Goal: Task Accomplishment & Management: Manage account settings

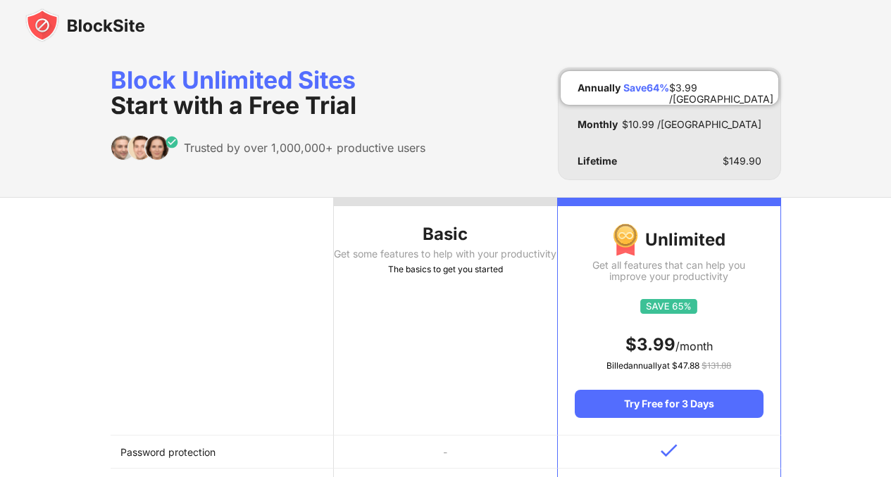
click at [130, 34] on img at bounding box center [85, 25] width 120 height 34
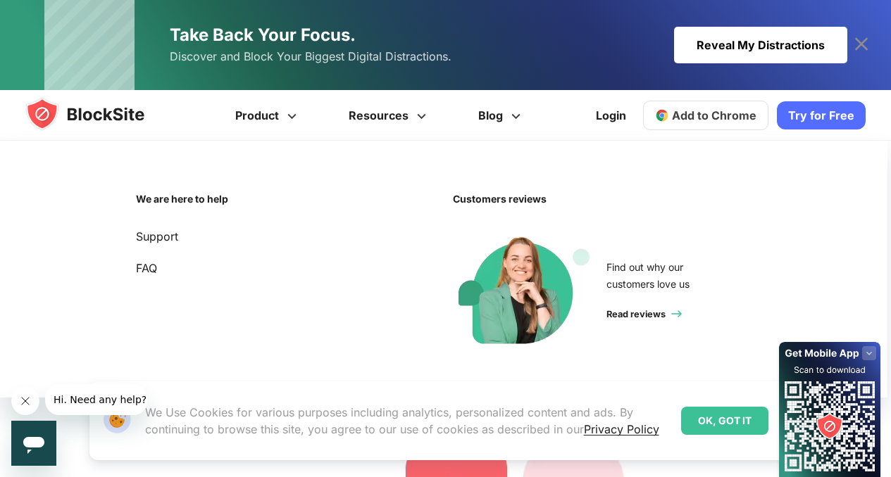
scroll to position [196, 0]
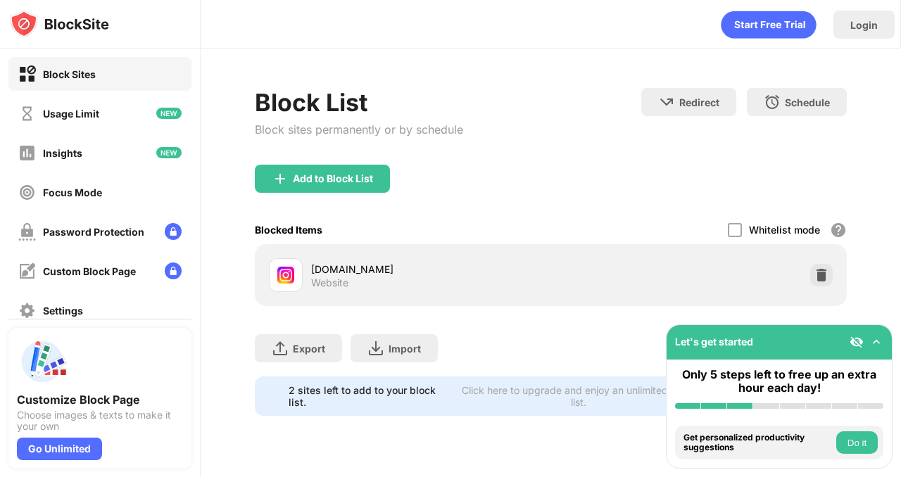
click at [743, 222] on div "Whitelist mode Block all websites except for those in your whitelist. Whitelist…" at bounding box center [787, 229] width 119 height 29
click at [740, 227] on div at bounding box center [735, 230] width 14 height 14
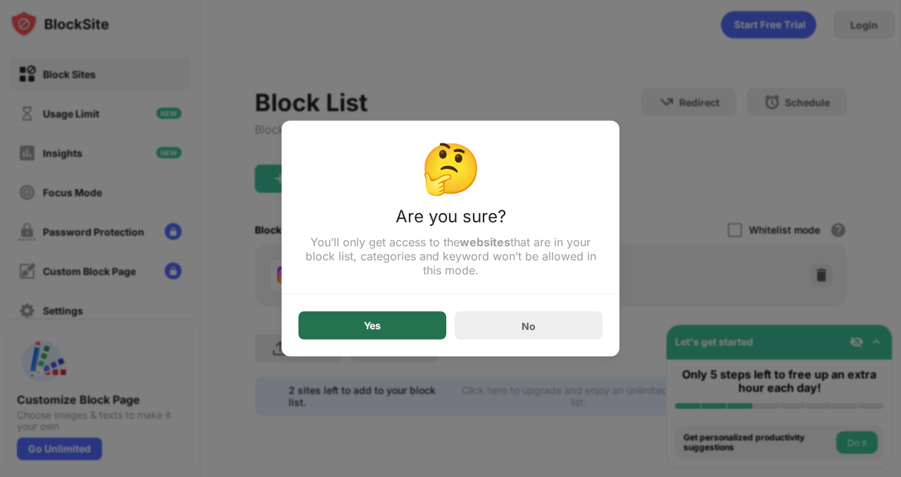
click at [408, 326] on div "Yes" at bounding box center [372, 326] width 148 height 28
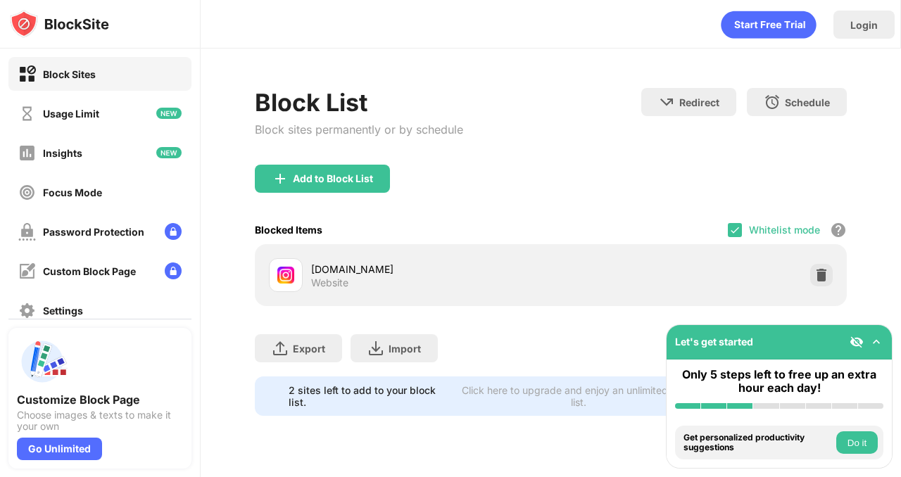
click at [877, 344] on img at bounding box center [876, 342] width 14 height 14
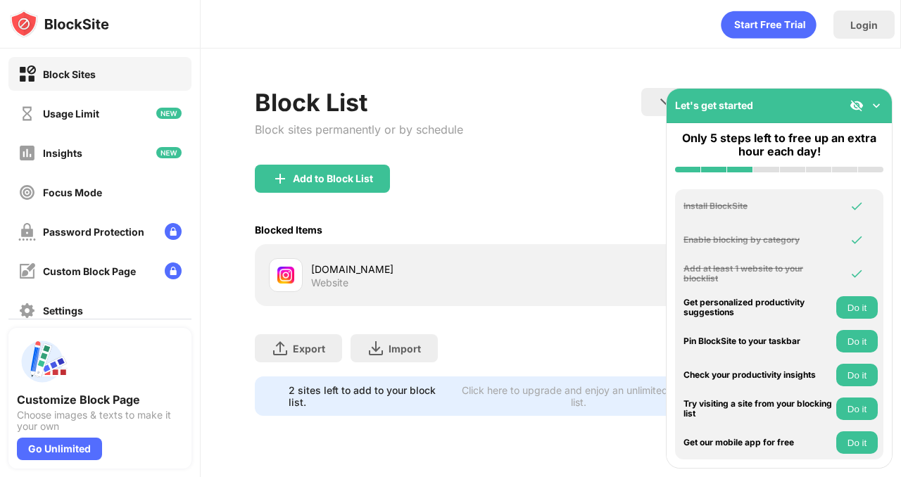
click at [875, 110] on img at bounding box center [876, 106] width 14 height 14
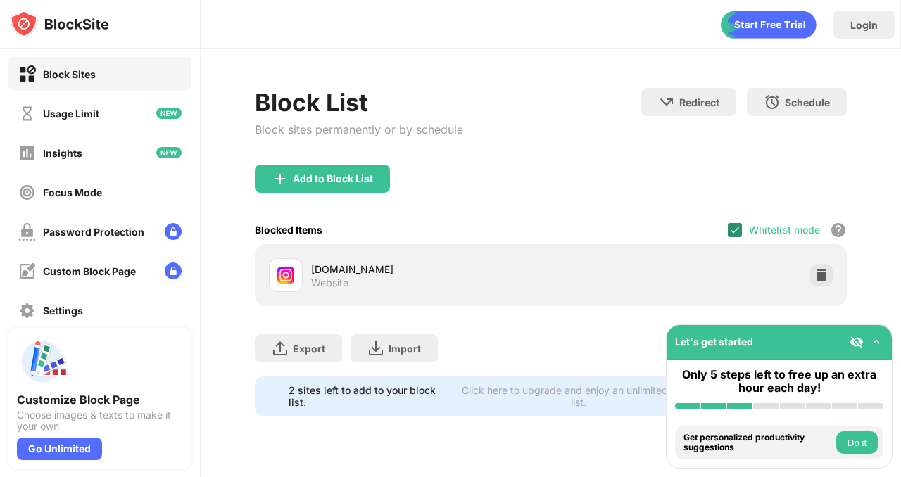
click at [734, 233] on img at bounding box center [734, 230] width 11 height 11
click at [634, 165] on div "Add to Block List" at bounding box center [551, 190] width 592 height 51
